Goal: Information Seeking & Learning: Learn about a topic

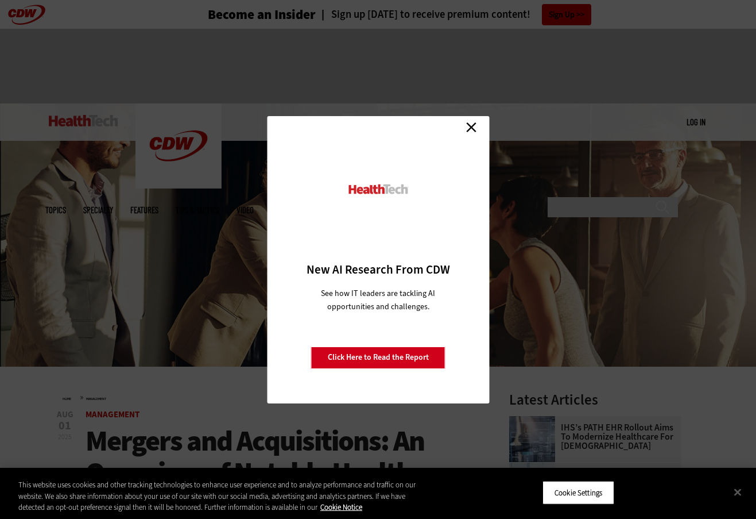
click at [472, 131] on link "Close" at bounding box center [471, 127] width 17 height 17
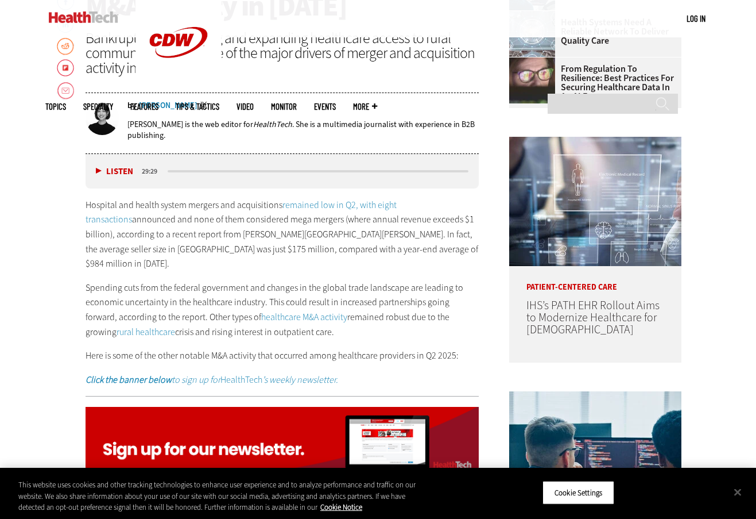
scroll to position [519, 0]
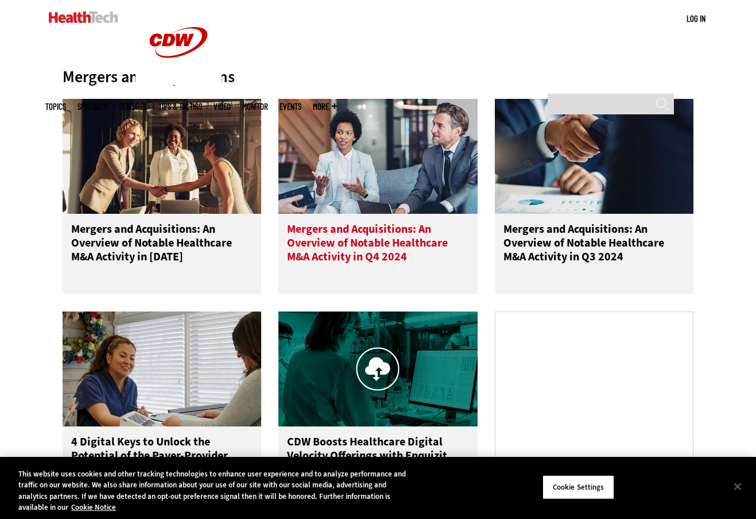
scroll to position [459, 0]
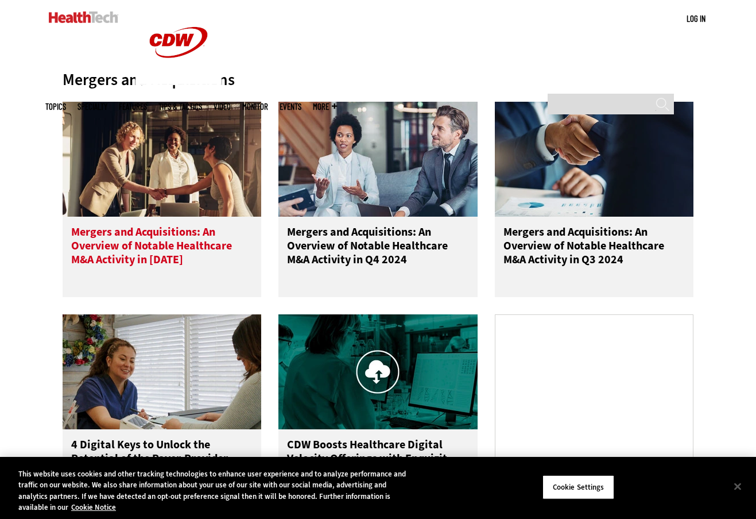
click at [165, 253] on h3 "Mergers and Acquisitions: An Overview of Notable Healthcare M&A Activity in [DA…" at bounding box center [162, 248] width 182 height 46
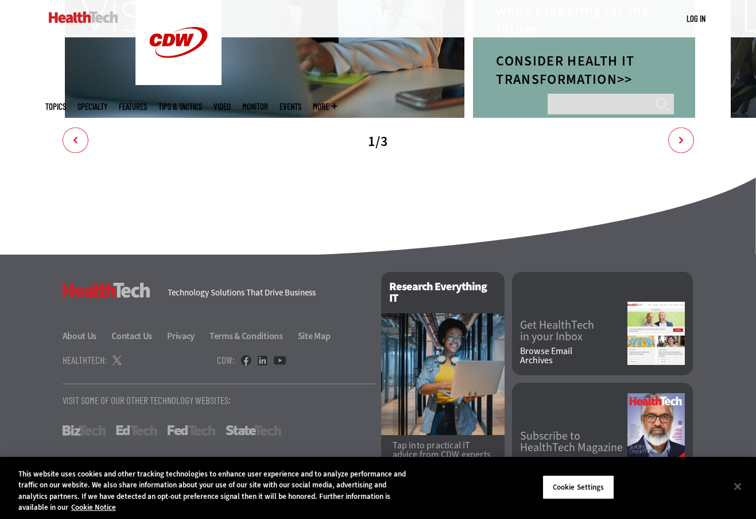
scroll to position [1977, 0]
